Goal: Navigation & Orientation: Go to known website

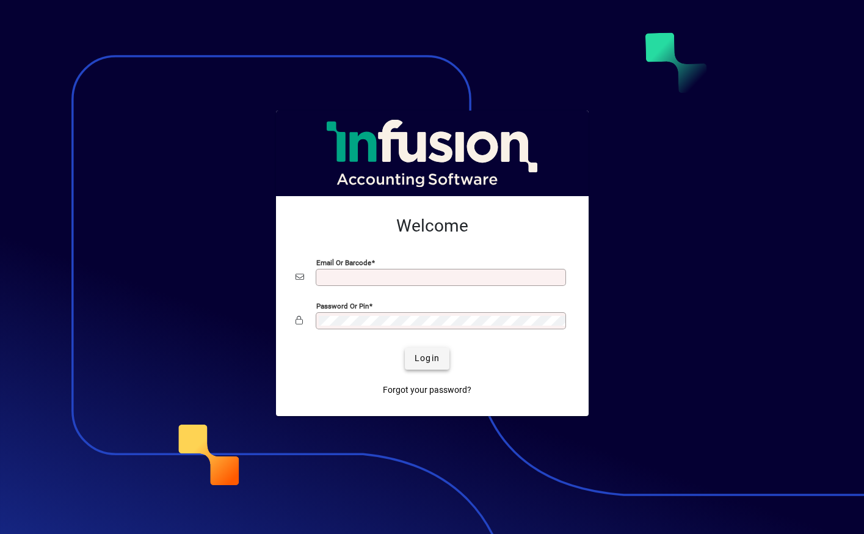
type input "**********"
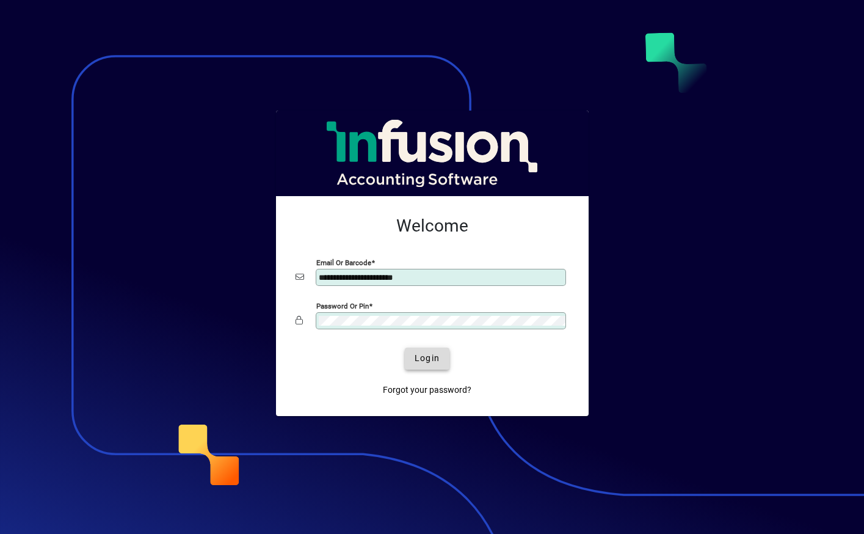
click at [426, 363] on span "Login" at bounding box center [427, 358] width 25 height 13
